Goal: Information Seeking & Learning: Learn about a topic

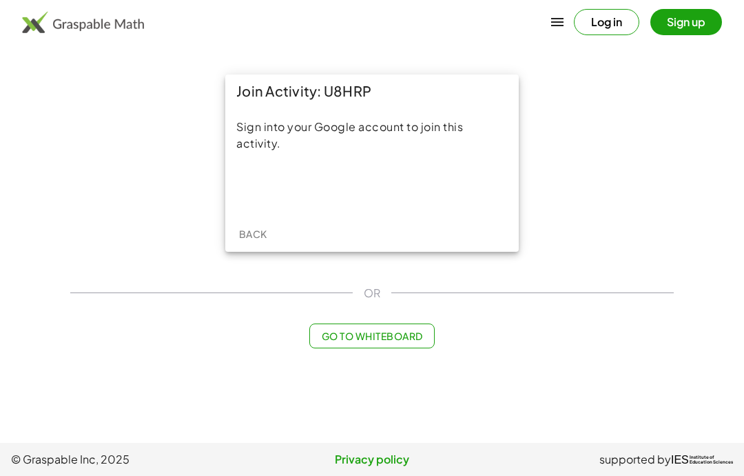
click at [415, 188] on div "Sign in with Google. Opens in new tab" at bounding box center [372, 187] width 127 height 30
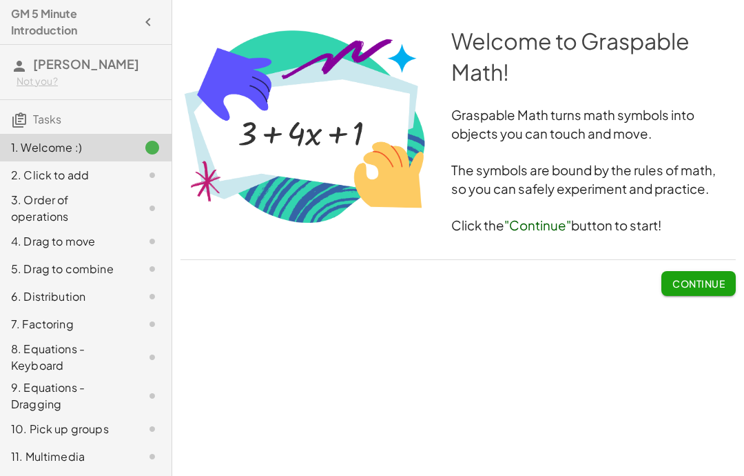
click at [709, 284] on span "Continue" at bounding box center [699, 283] width 52 height 12
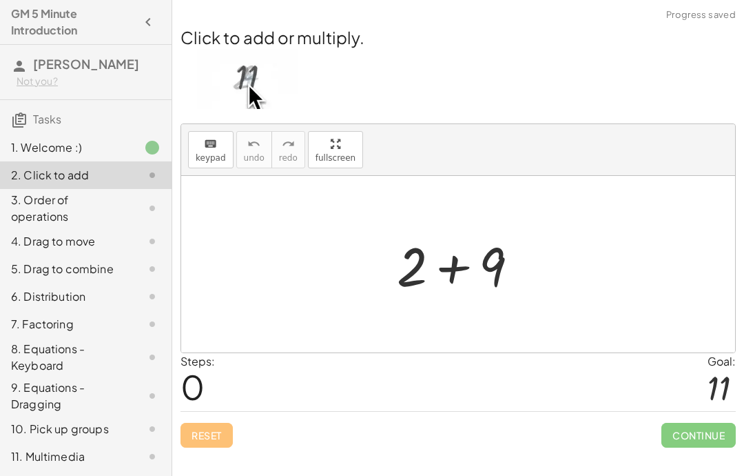
click at [642, 385] on div "Steps: 0 Goal: 11" at bounding box center [459, 381] width 556 height 57
click at [725, 384] on div at bounding box center [719, 387] width 23 height 37
click at [680, 363] on div "Steps: 0 Goal: 11" at bounding box center [459, 381] width 556 height 57
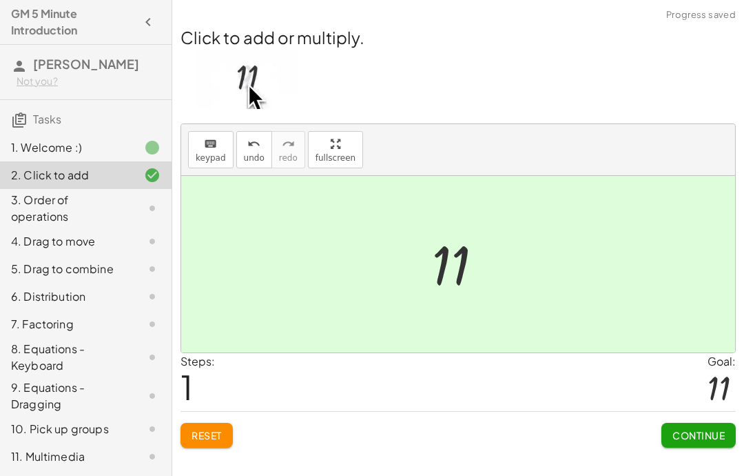
click at [699, 434] on span "Continue" at bounding box center [699, 435] width 52 height 12
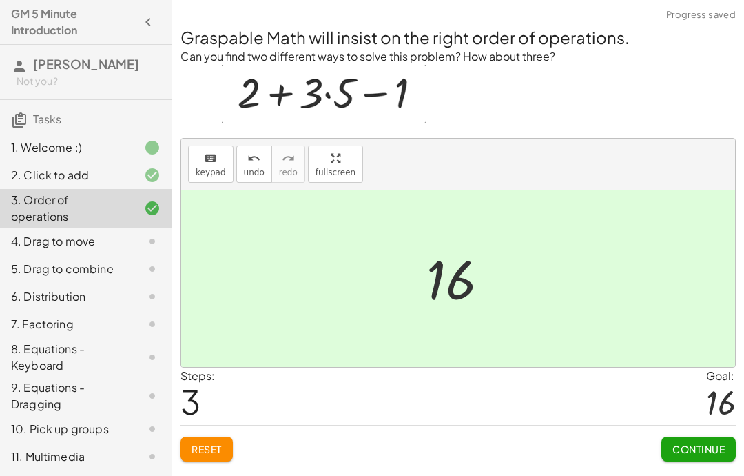
click at [710, 446] on span "Continue" at bounding box center [699, 448] width 52 height 12
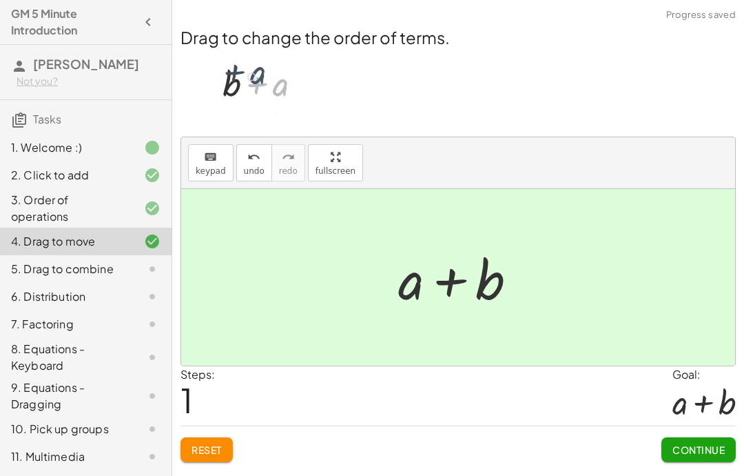
click at [714, 447] on span "Continue" at bounding box center [699, 449] width 52 height 12
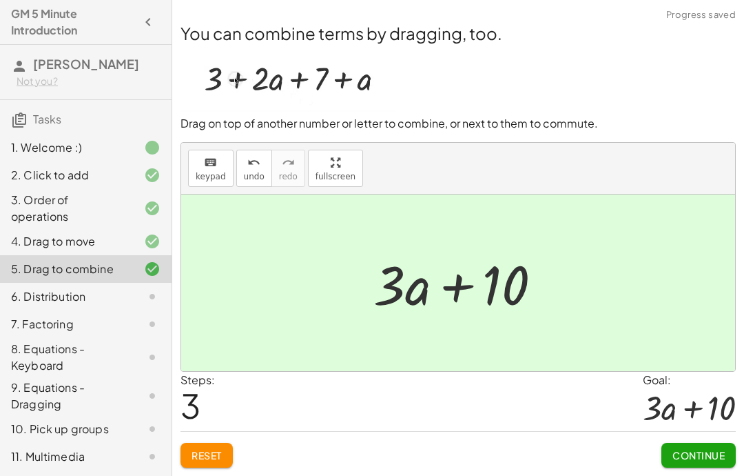
click at [702, 460] on span "Continue" at bounding box center [699, 455] width 52 height 12
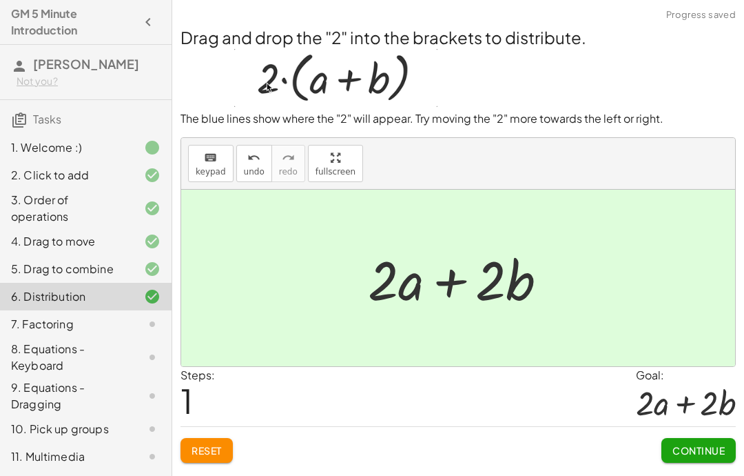
click at [696, 449] on span "Continue" at bounding box center [699, 450] width 52 height 12
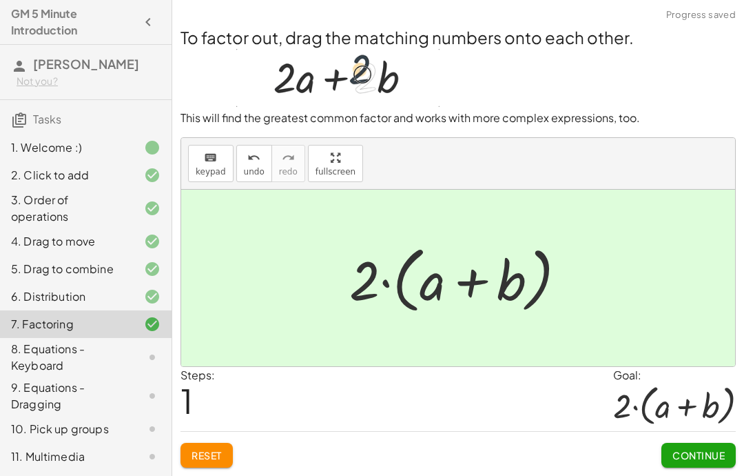
click at [679, 458] on span "Continue" at bounding box center [699, 455] width 52 height 12
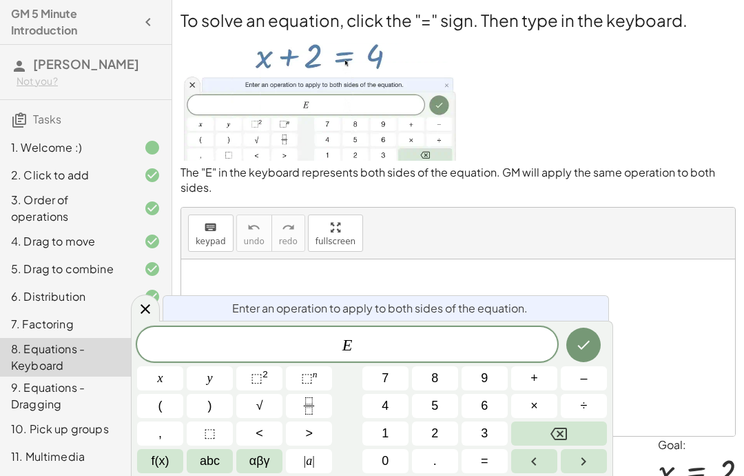
click at [483, 347] on span "E" at bounding box center [347, 345] width 420 height 19
click at [582, 371] on span "–" at bounding box center [583, 378] width 7 height 19
click at [438, 434] on span "2" at bounding box center [434, 433] width 7 height 19
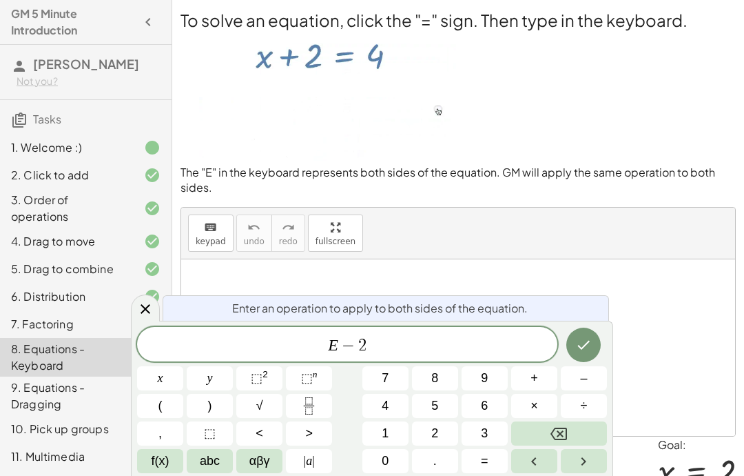
click at [588, 338] on icon "Done" at bounding box center [583, 344] width 17 height 17
click at [580, 377] on button "–" at bounding box center [584, 378] width 46 height 24
click at [438, 428] on span "2" at bounding box center [434, 433] width 7 height 19
click at [581, 341] on icon "Done" at bounding box center [583, 344] width 17 height 17
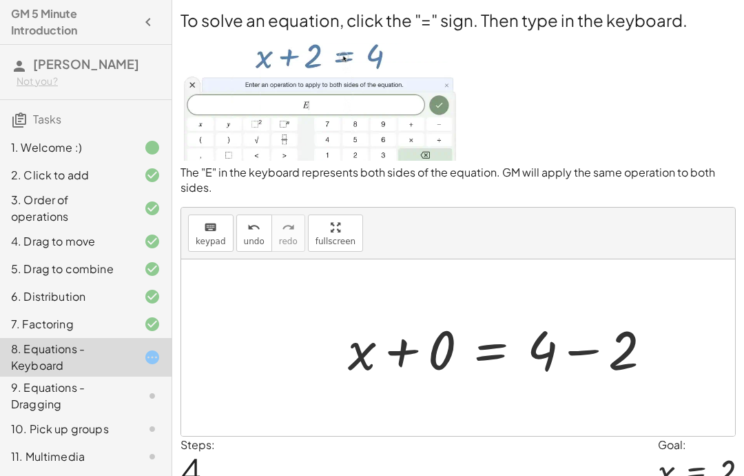
click at [124, 404] on div at bounding box center [141, 395] width 39 height 17
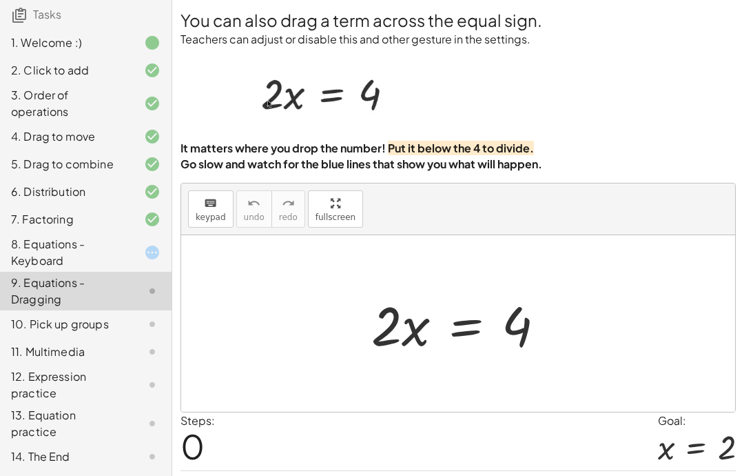
scroll to position [121, 0]
click at [90, 429] on div "13. Equation practice" at bounding box center [66, 423] width 111 height 33
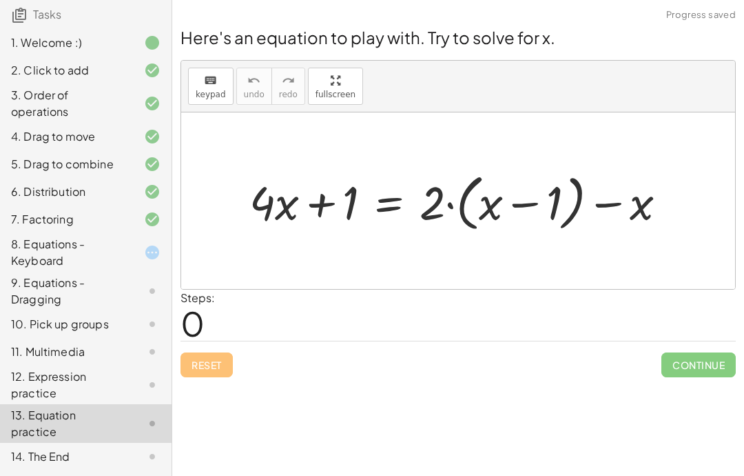
click at [113, 389] on div "12. Expression practice" at bounding box center [66, 384] width 111 height 33
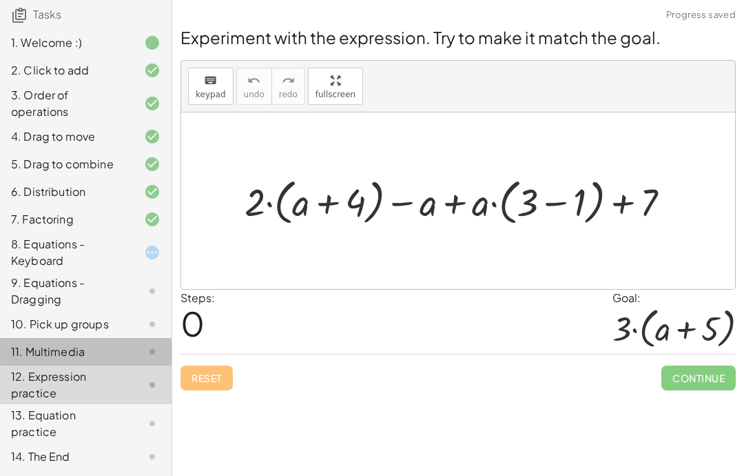
click at [117, 352] on div "11. Multimedia" at bounding box center [66, 351] width 111 height 17
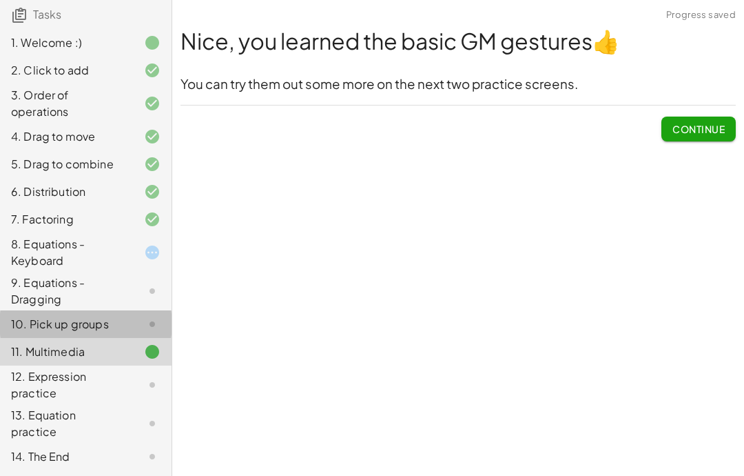
click at [105, 330] on div "10. Pick up groups" at bounding box center [66, 324] width 111 height 17
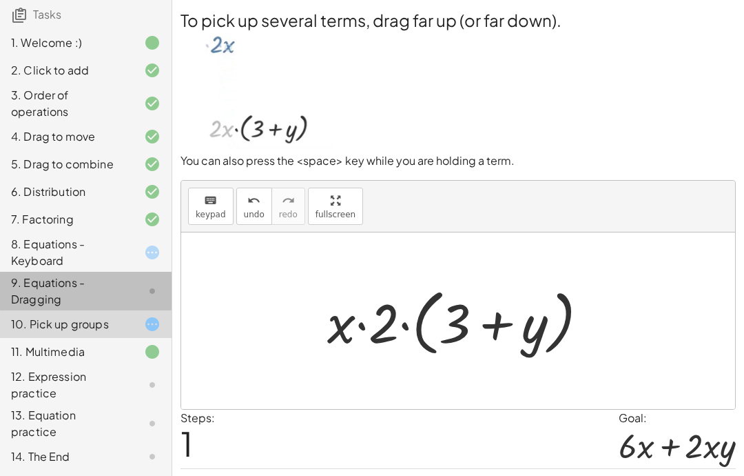
click at [143, 287] on div at bounding box center [141, 291] width 39 height 17
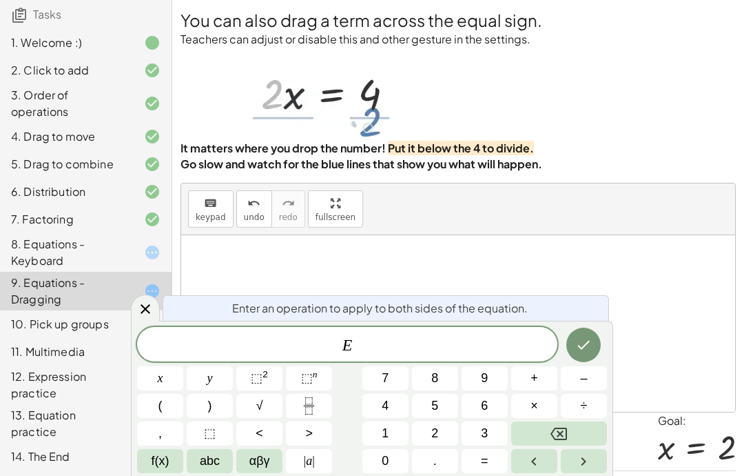
click at [418, 348] on span "E" at bounding box center [347, 345] width 420 height 19
click at [314, 417] on button "Fraction" at bounding box center [309, 406] width 46 height 24
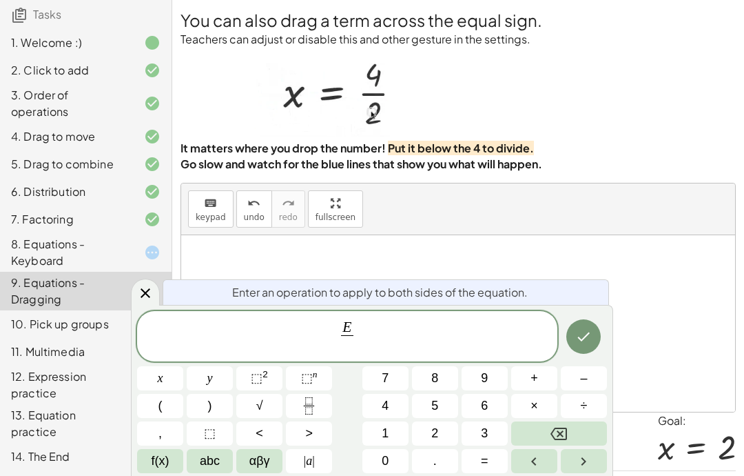
click at [378, 332] on span "E ​ ​" at bounding box center [347, 337] width 420 height 37
click at [587, 338] on icon "Done" at bounding box center [583, 336] width 17 height 17
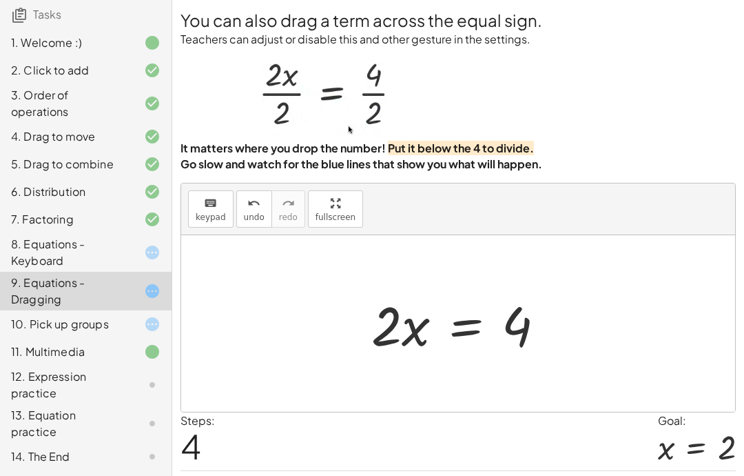
click at [135, 254] on div at bounding box center [141, 252] width 39 height 17
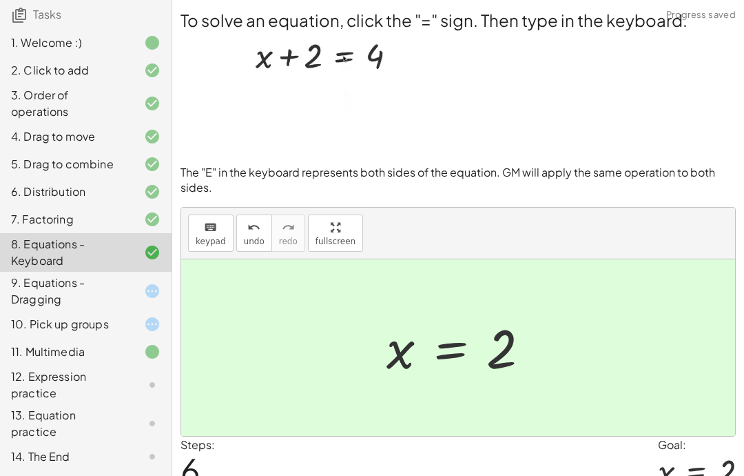
click at [134, 289] on div at bounding box center [141, 291] width 39 height 17
